Goal: Information Seeking & Learning: Check status

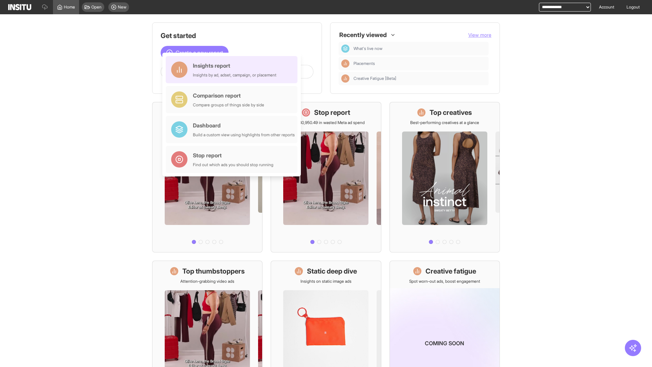
click at [233, 70] on div "Insights report Insights by ad, adset, campaign, or placement" at bounding box center [235, 69] width 84 height 16
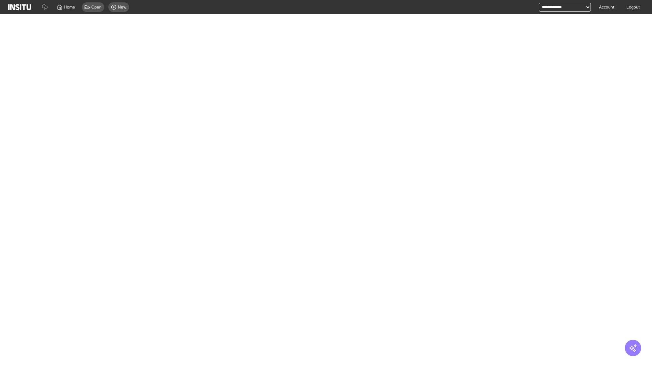
select select "**"
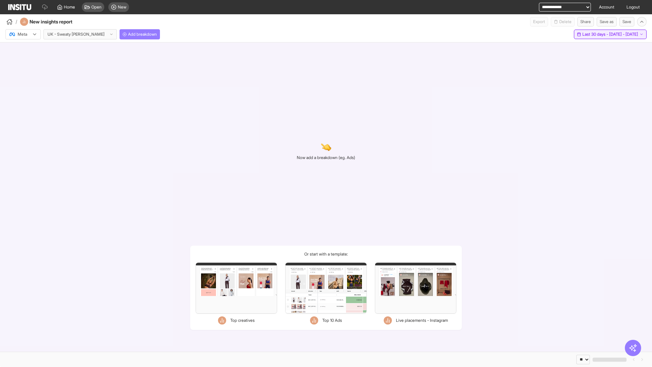
click at [596, 34] on span "Last 30 days - [DATE] - [DATE]" at bounding box center [610, 34] width 56 height 5
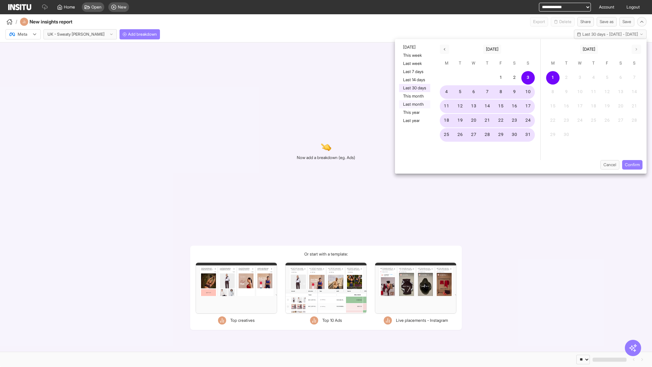
click at [414, 104] on button "Last month" at bounding box center [414, 104] width 31 height 8
